Goal: Register for event/course

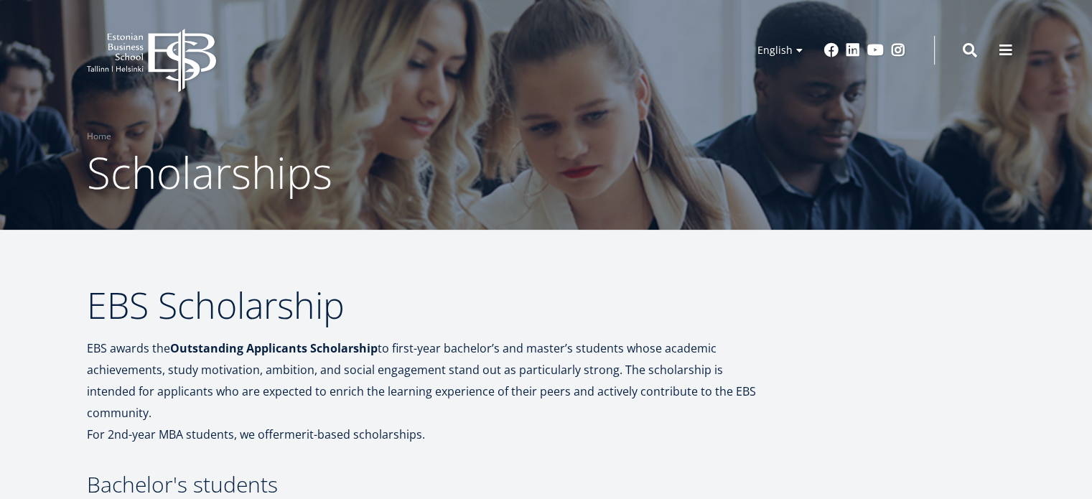
click at [164, 52] on icon "EBS Logo Created with Sketch." at bounding box center [151, 61] width 129 height 64
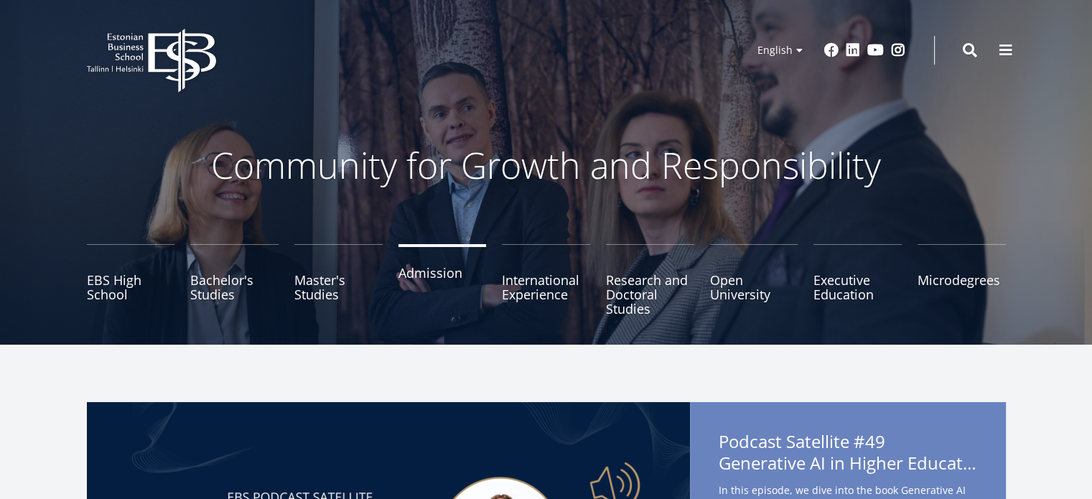
click at [424, 279] on link "Admission" at bounding box center [443, 280] width 88 height 72
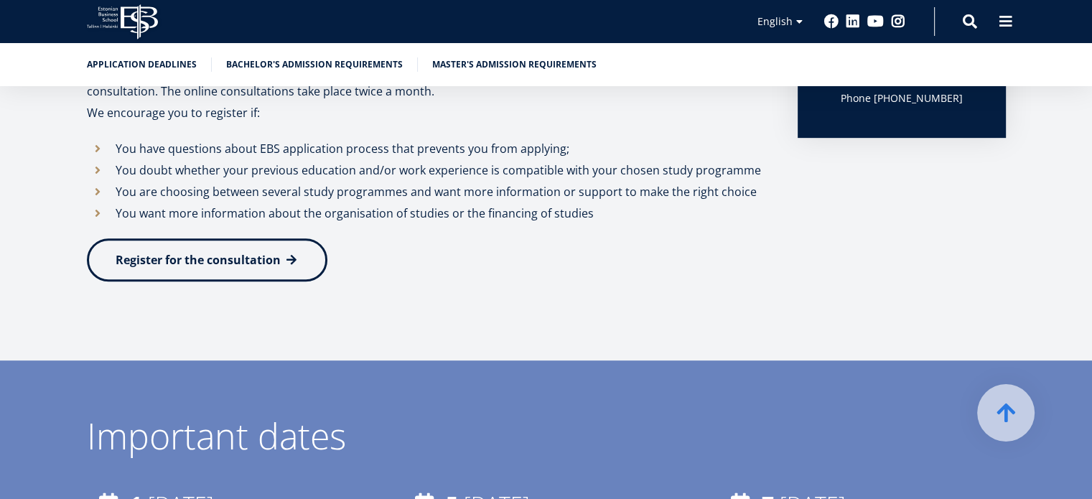
scroll to position [612, 0]
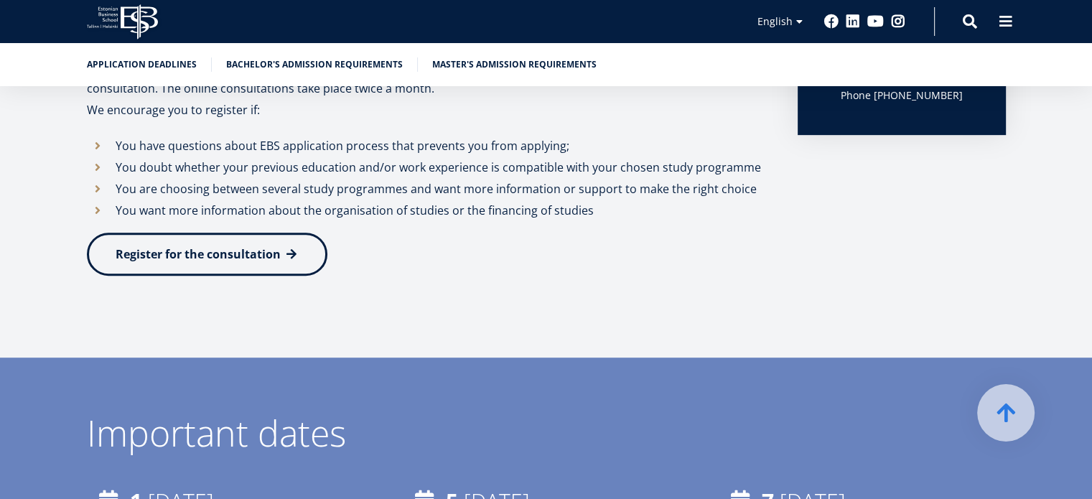
click at [238, 251] on span "Register for the consultation" at bounding box center [198, 254] width 165 height 16
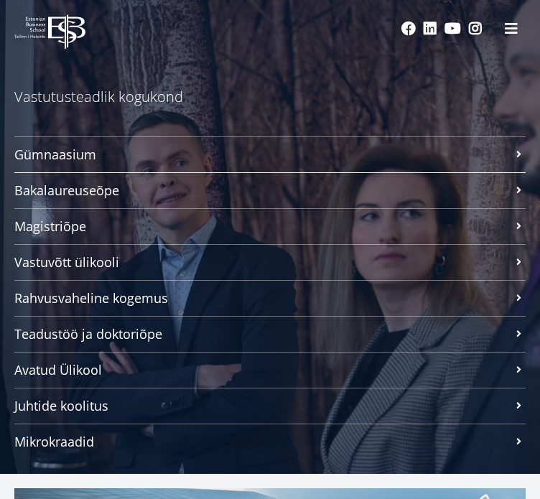
click at [247, 197] on span "Bakalaureuseõpe Tutvu ja registreeru" at bounding box center [262, 190] width 497 height 14
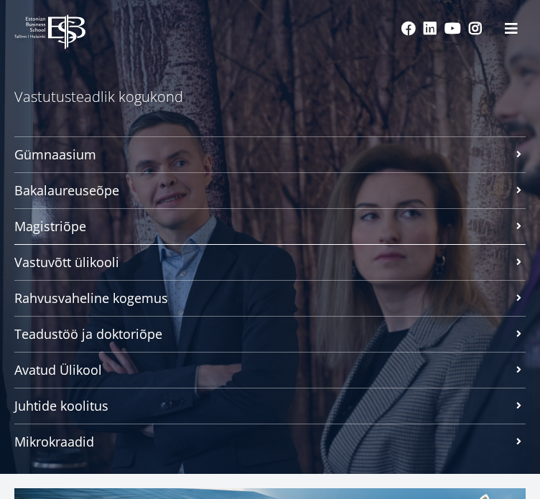
click at [52, 255] on span "Vastuvõtt ülikooli [PERSON_NAME] lähemalt" at bounding box center [262, 262] width 497 height 14
